Goal: Task Accomplishment & Management: Manage account settings

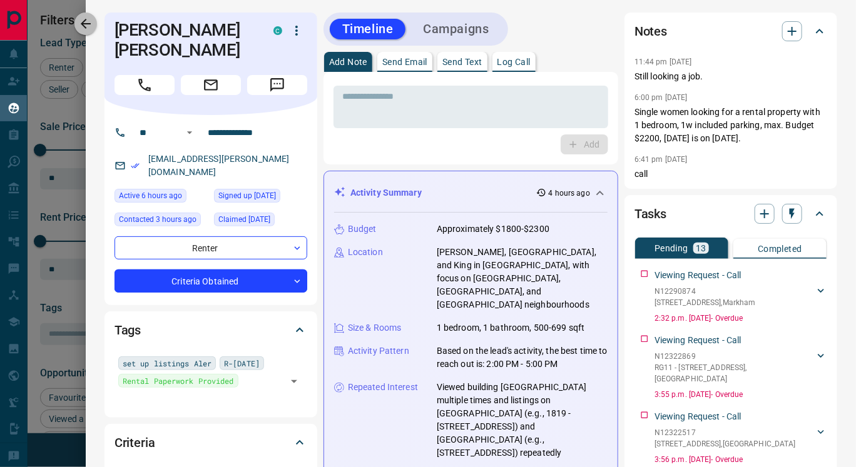
click at [88, 28] on icon "button" at bounding box center [85, 23] width 15 height 15
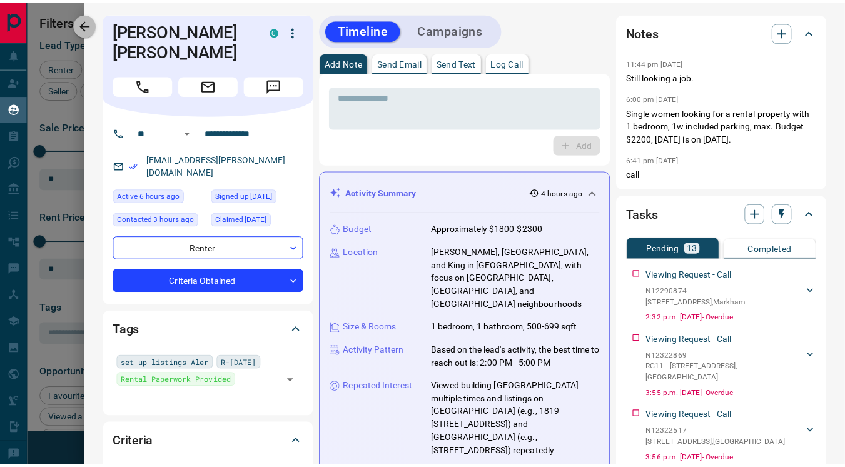
scroll to position [345, 609]
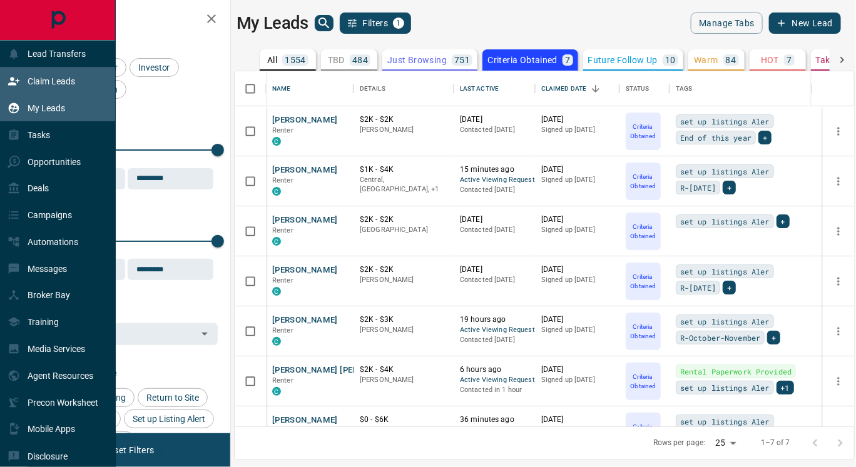
click at [43, 81] on p "Claim Leads" at bounding box center [52, 81] width 48 height 10
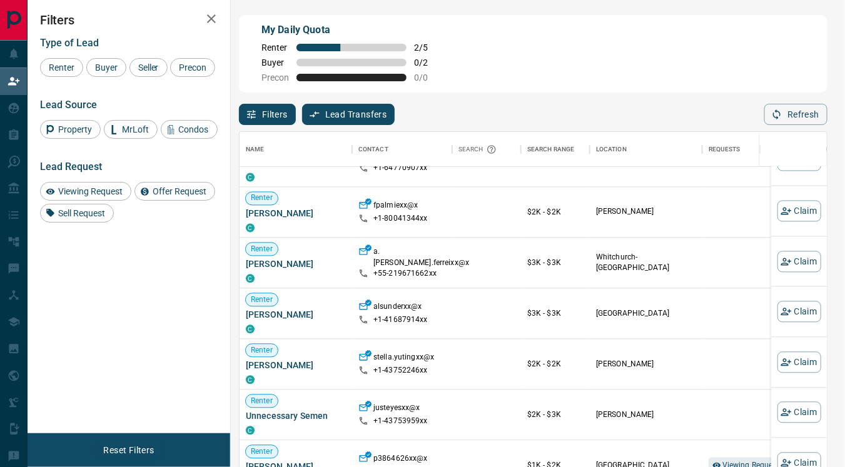
scroll to position [235, 0]
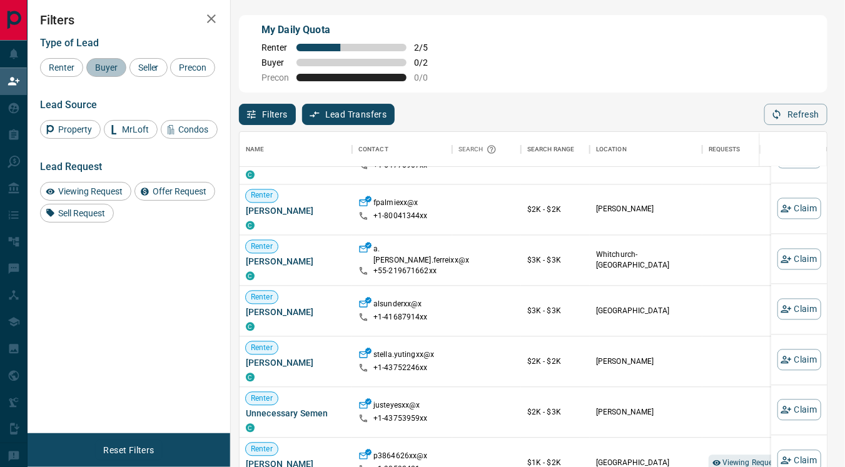
click at [101, 70] on span "Buyer" at bounding box center [106, 68] width 31 height 10
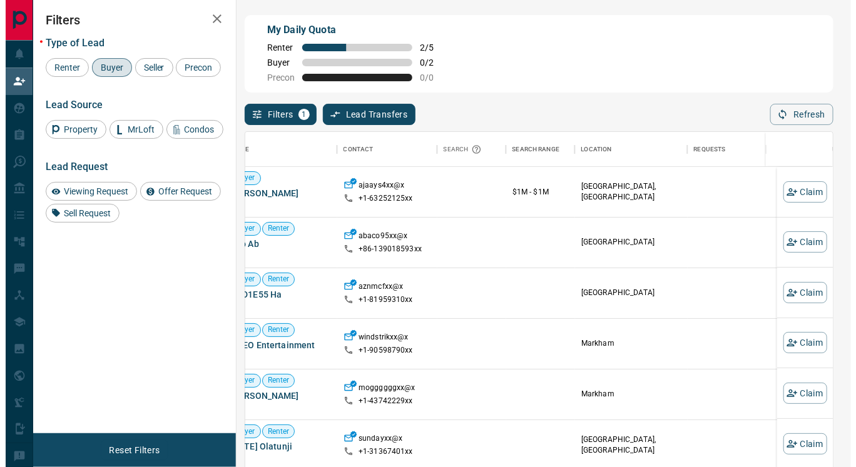
scroll to position [0, 0]
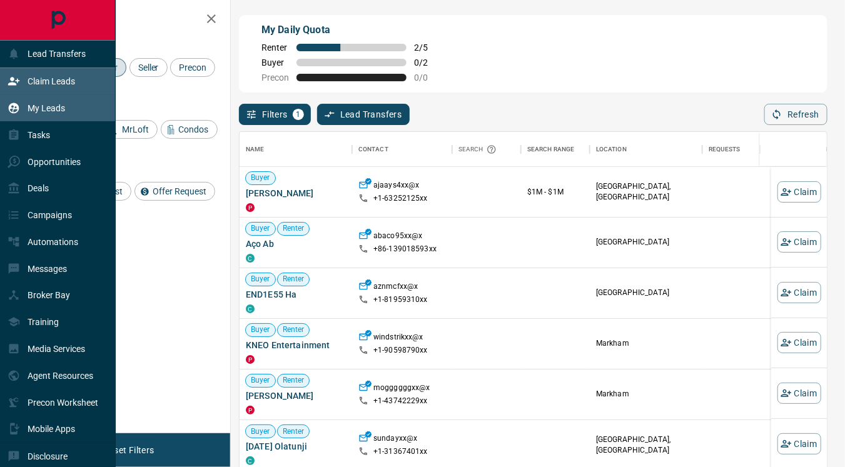
click at [48, 103] on p "My Leads" at bounding box center [47, 108] width 38 height 10
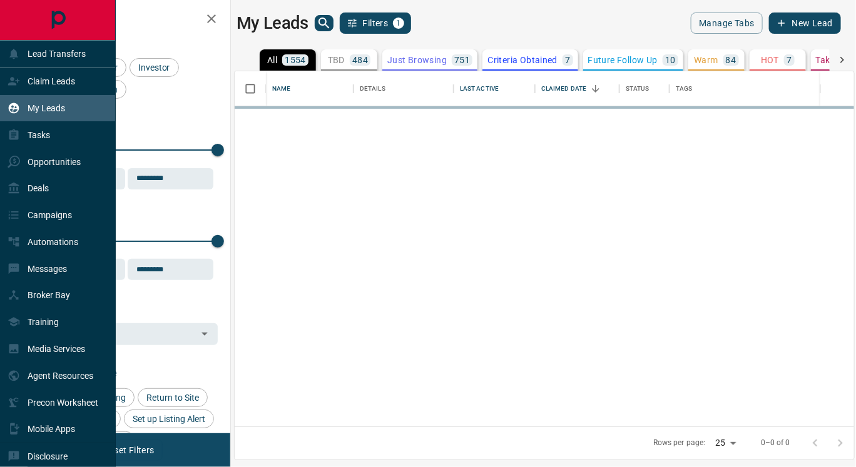
scroll to position [345, 609]
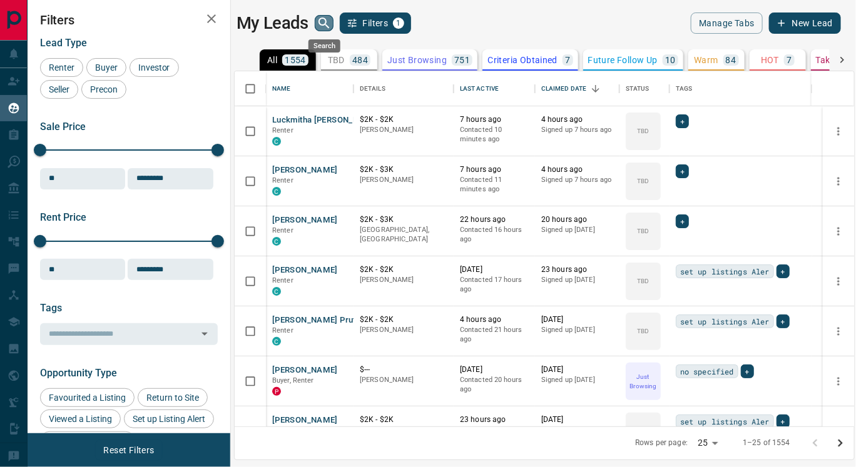
click at [325, 24] on icon "search button" at bounding box center [323, 23] width 11 height 11
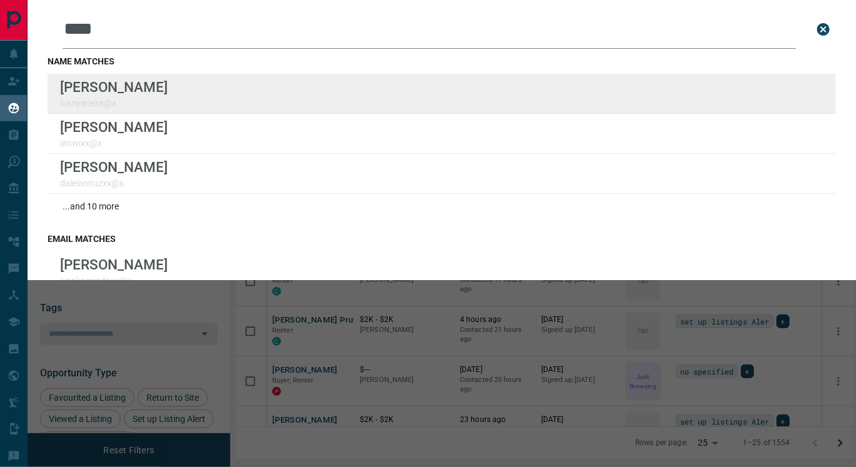
type input "****"
